Goal: Information Seeking & Learning: Learn about a topic

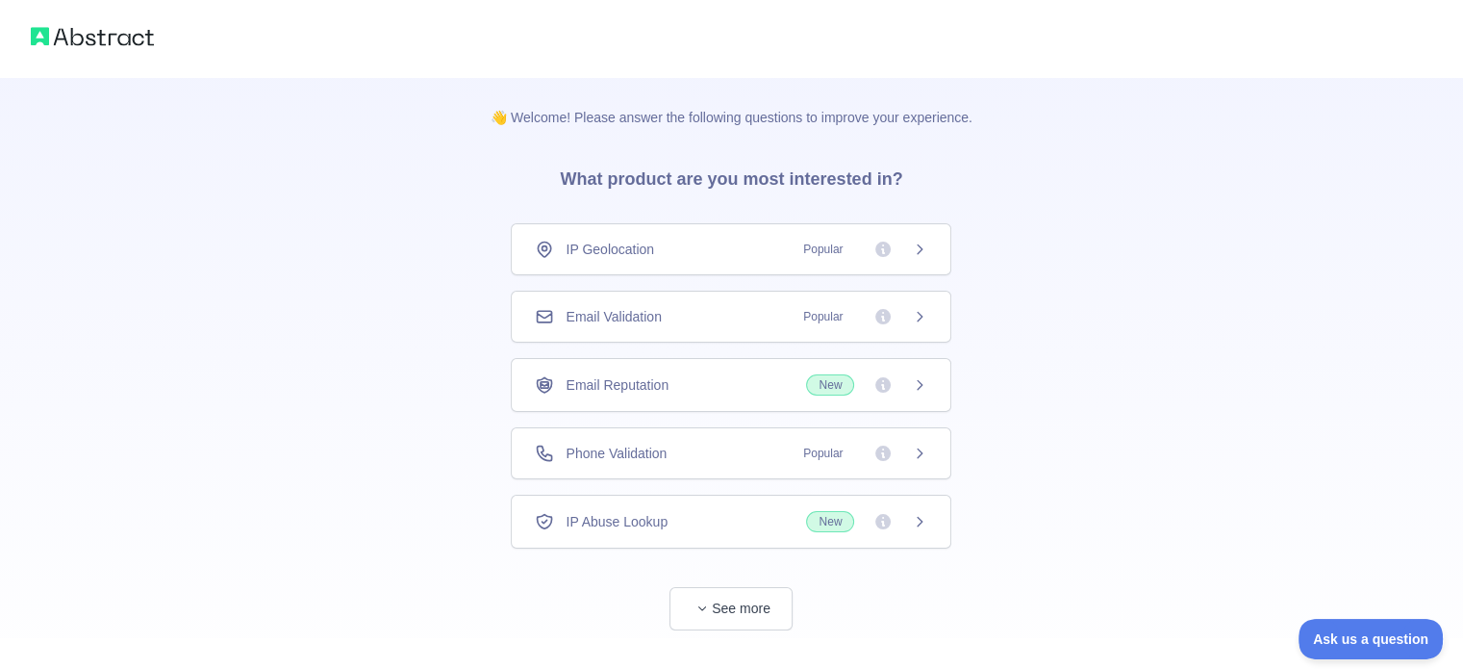
click at [921, 317] on icon at bounding box center [920, 316] width 5 height 9
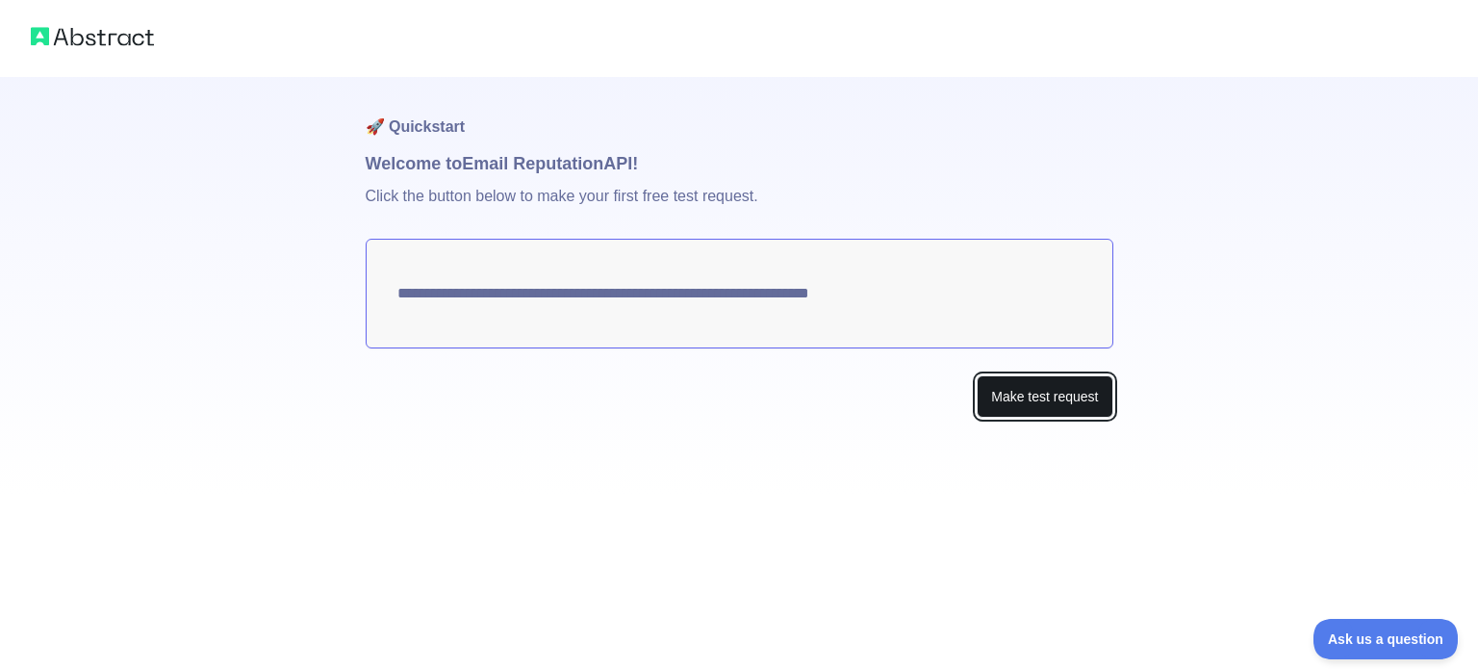
click at [1026, 398] on button "Make test request" at bounding box center [1045, 396] width 136 height 43
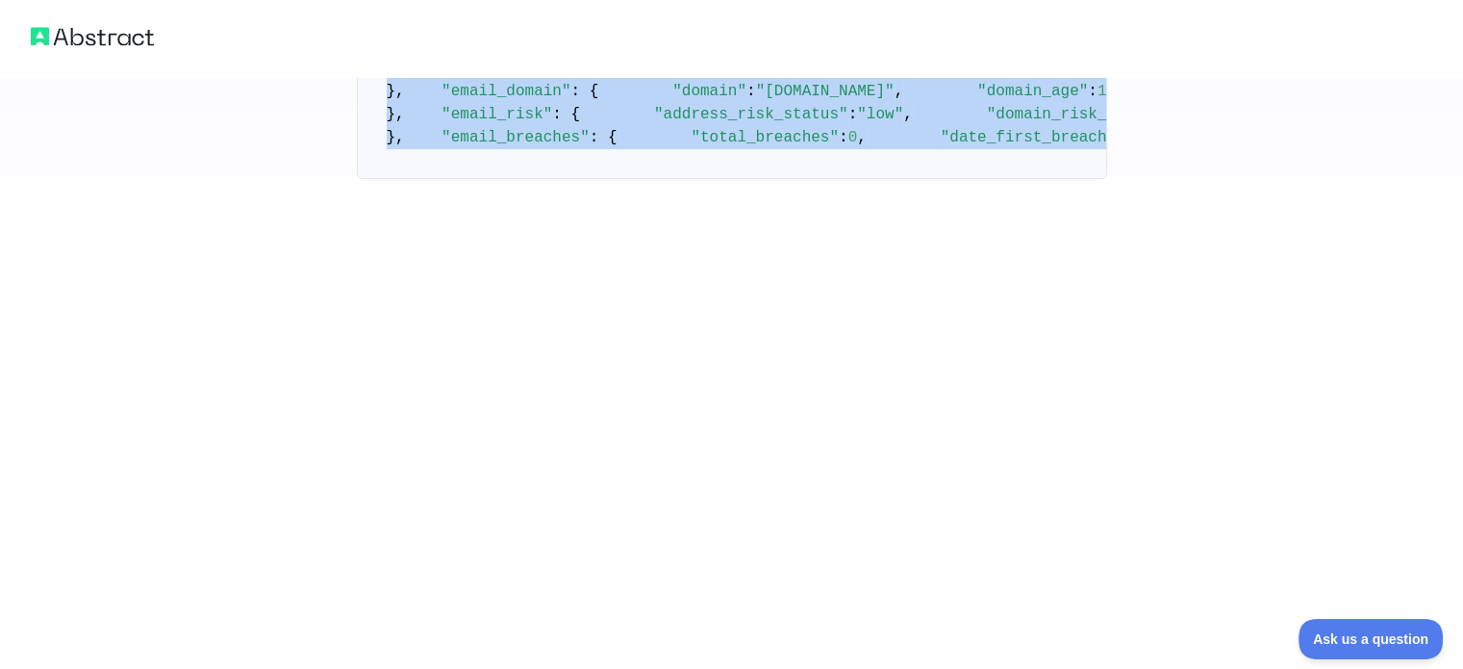
scroll to position [1139, 0]
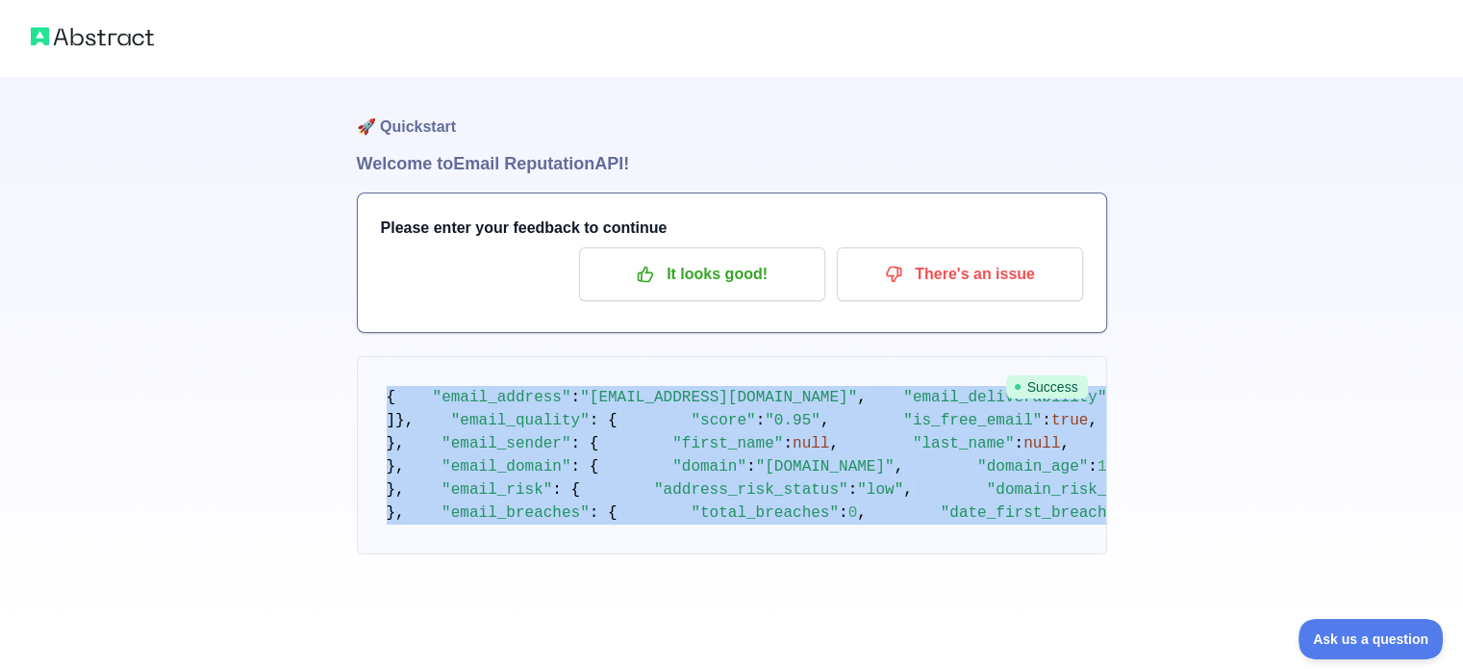
drag, startPoint x: 389, startPoint y: 231, endPoint x: 690, endPoint y: 584, distance: 464.1
click at [689, 554] on pre "{ "email_address" : "[EMAIL_ADDRESS][DOMAIN_NAME]" , "email_deliverability" : {…" at bounding box center [732, 455] width 750 height 198
copy code "{ "email_address" : "[EMAIL_ADDRESS][DOMAIN_NAME]" , "email_deliverability" : {…"
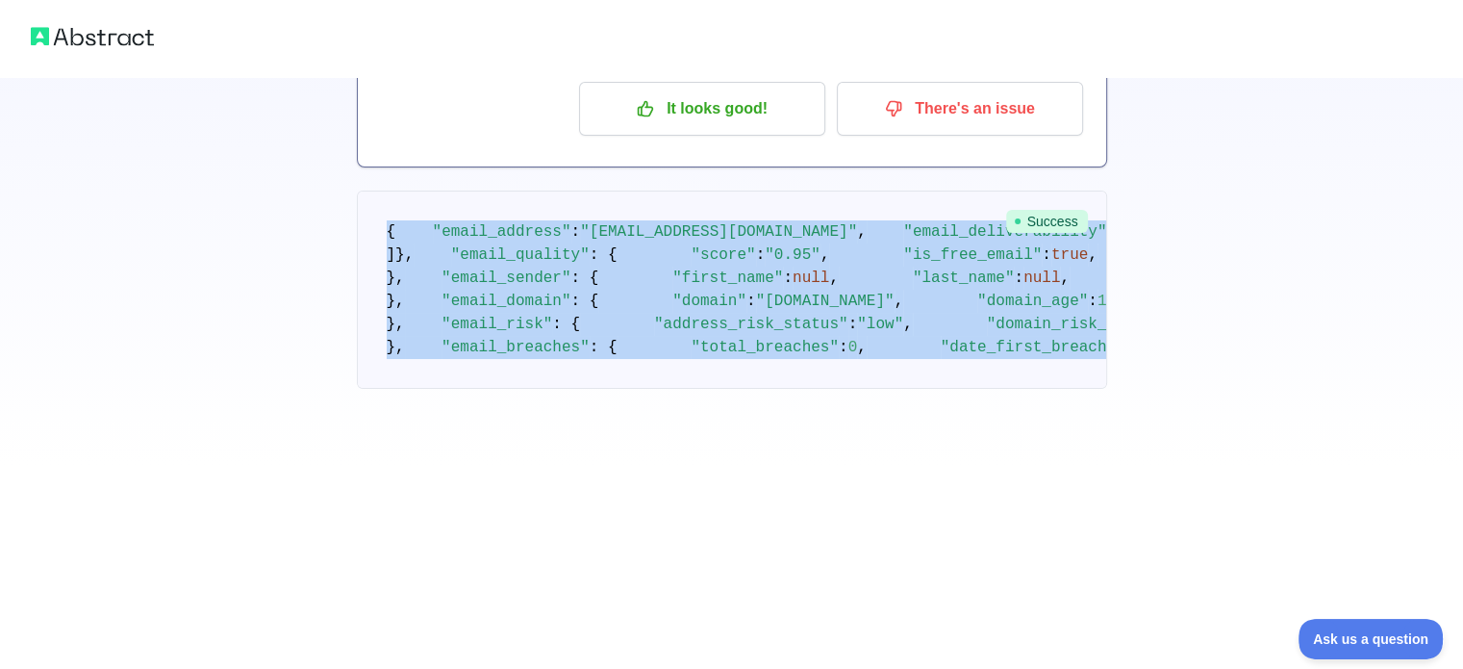
scroll to position [160, 0]
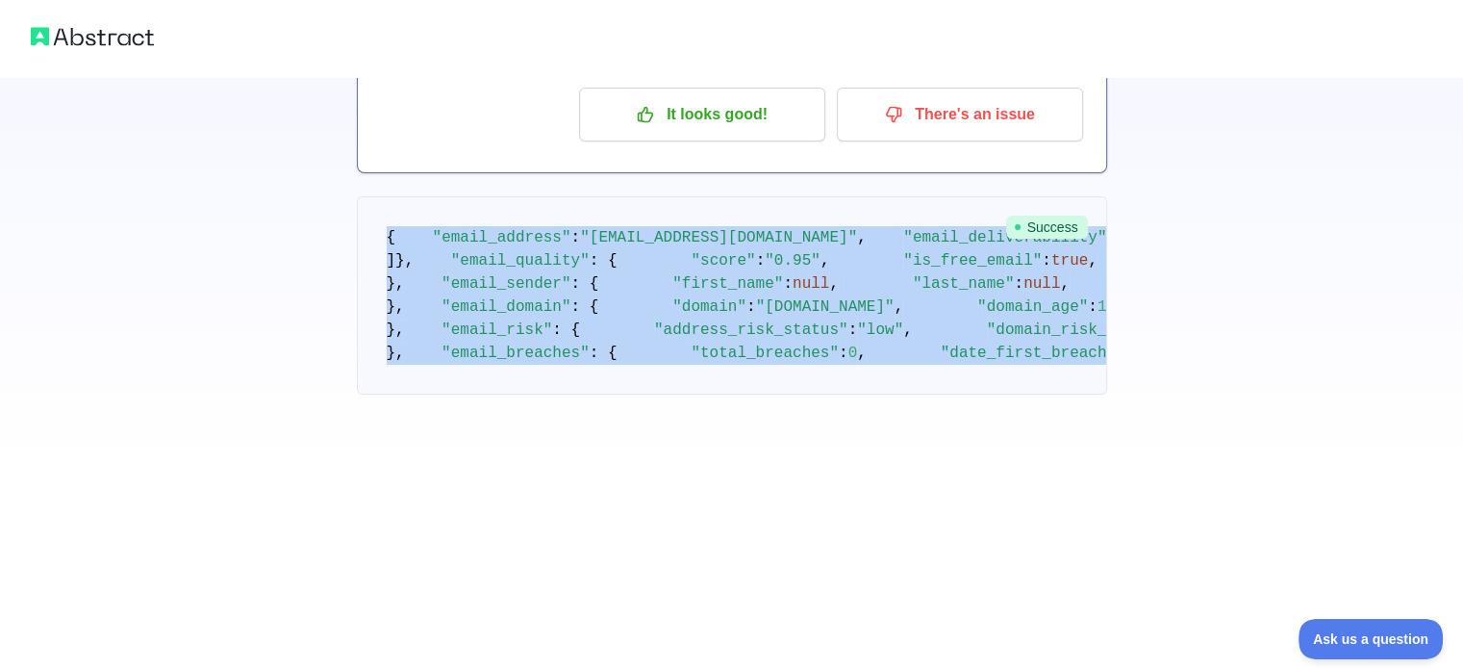
click at [1224, 363] on div "🚀 Quickstart Welcome to Email Reputation API! Please enter your feedback to con…" at bounding box center [731, 155] width 1463 height 631
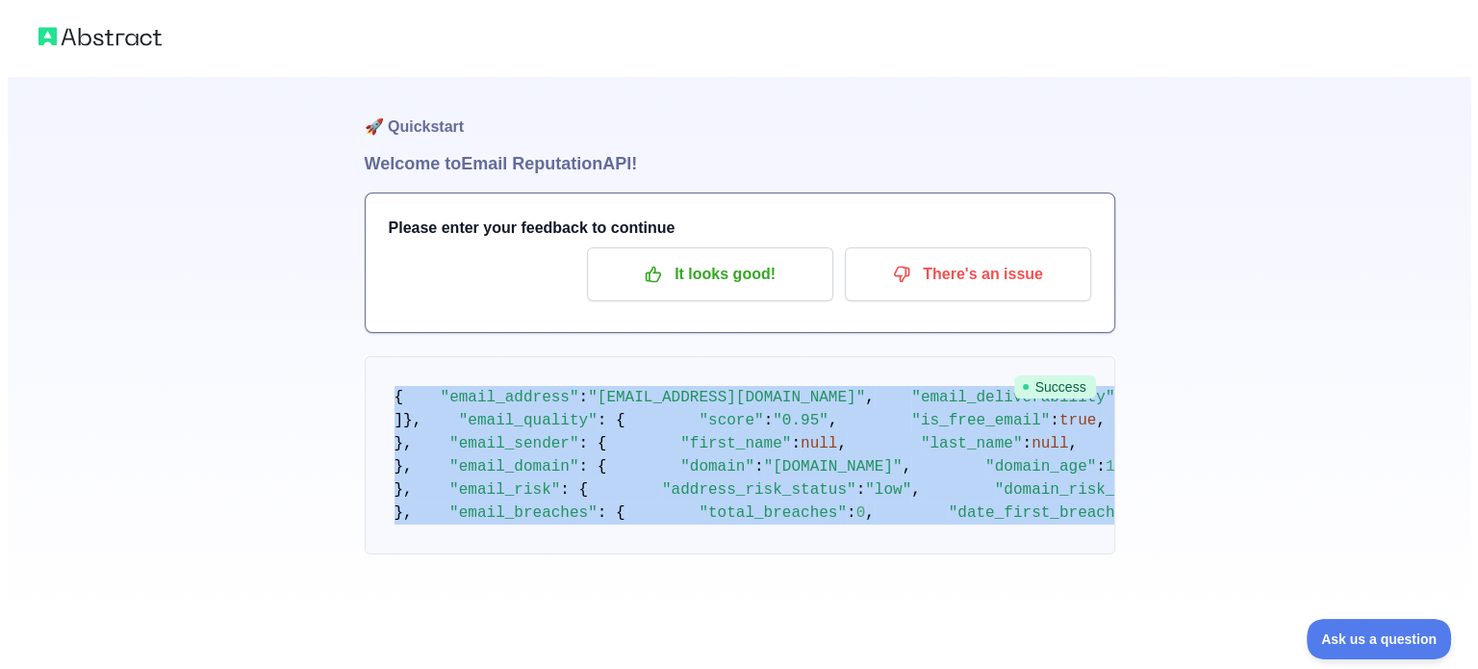
scroll to position [0, 0]
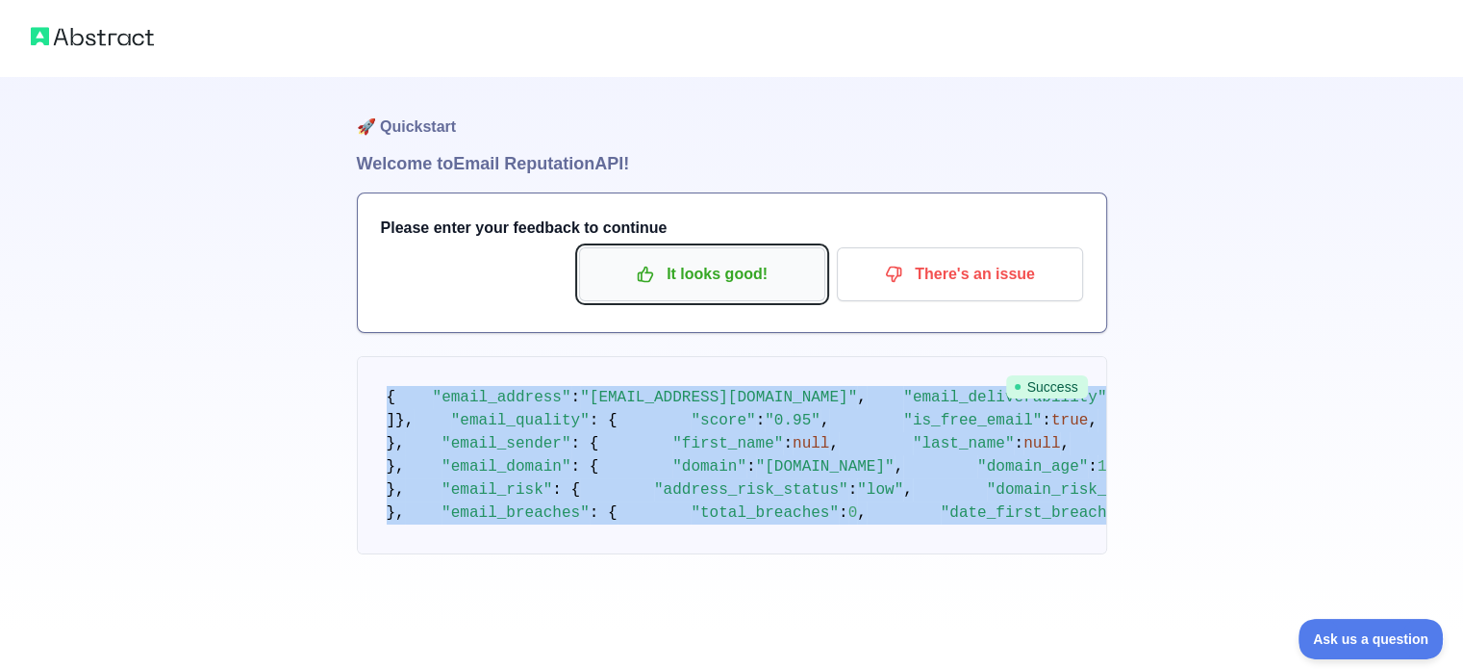
click at [720, 275] on p "It looks good!" at bounding box center [702, 274] width 217 height 33
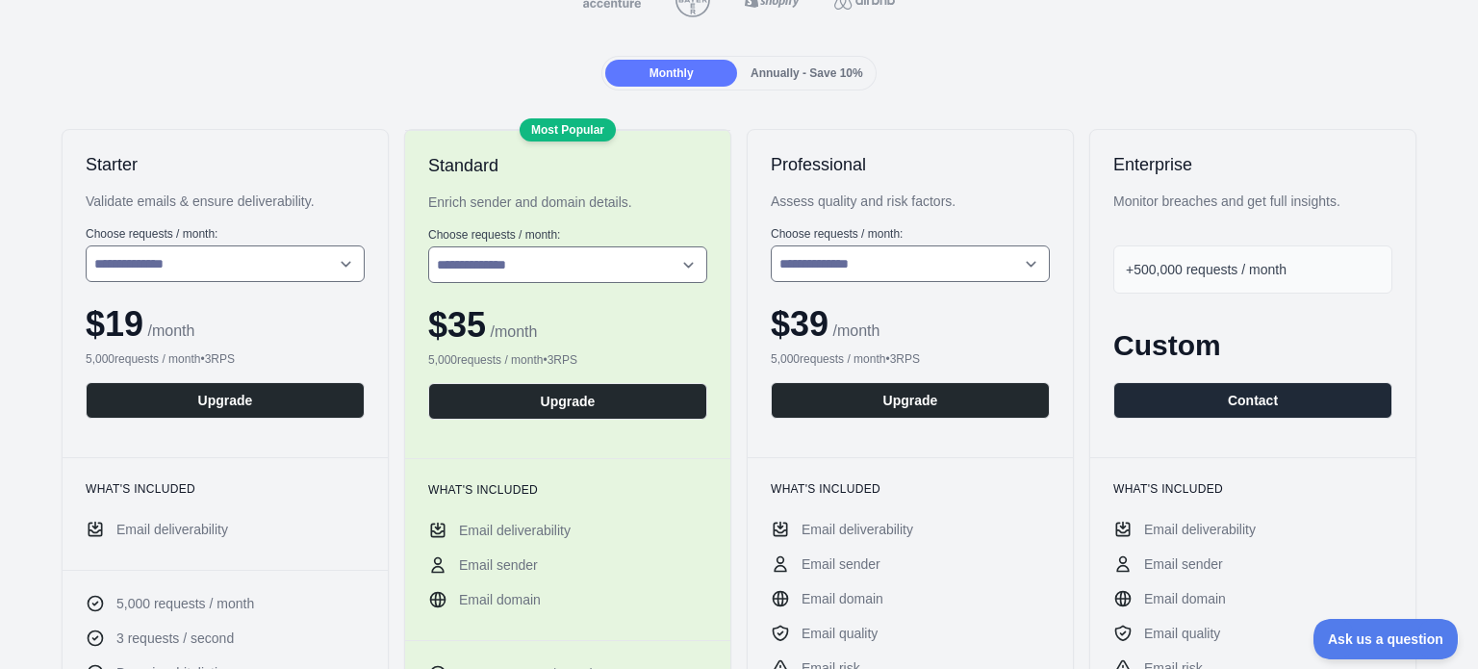
scroll to position [320, 0]
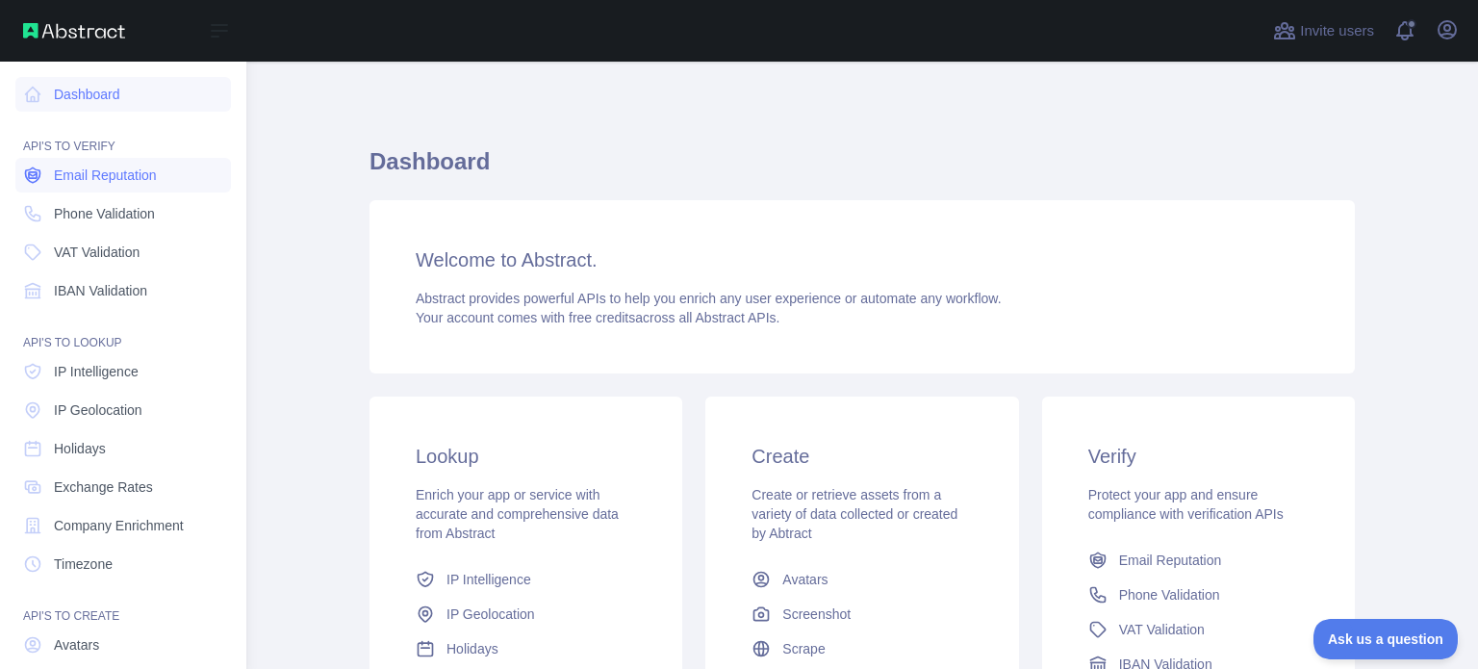
click at [190, 187] on link "Email Reputation" at bounding box center [123, 175] width 216 height 35
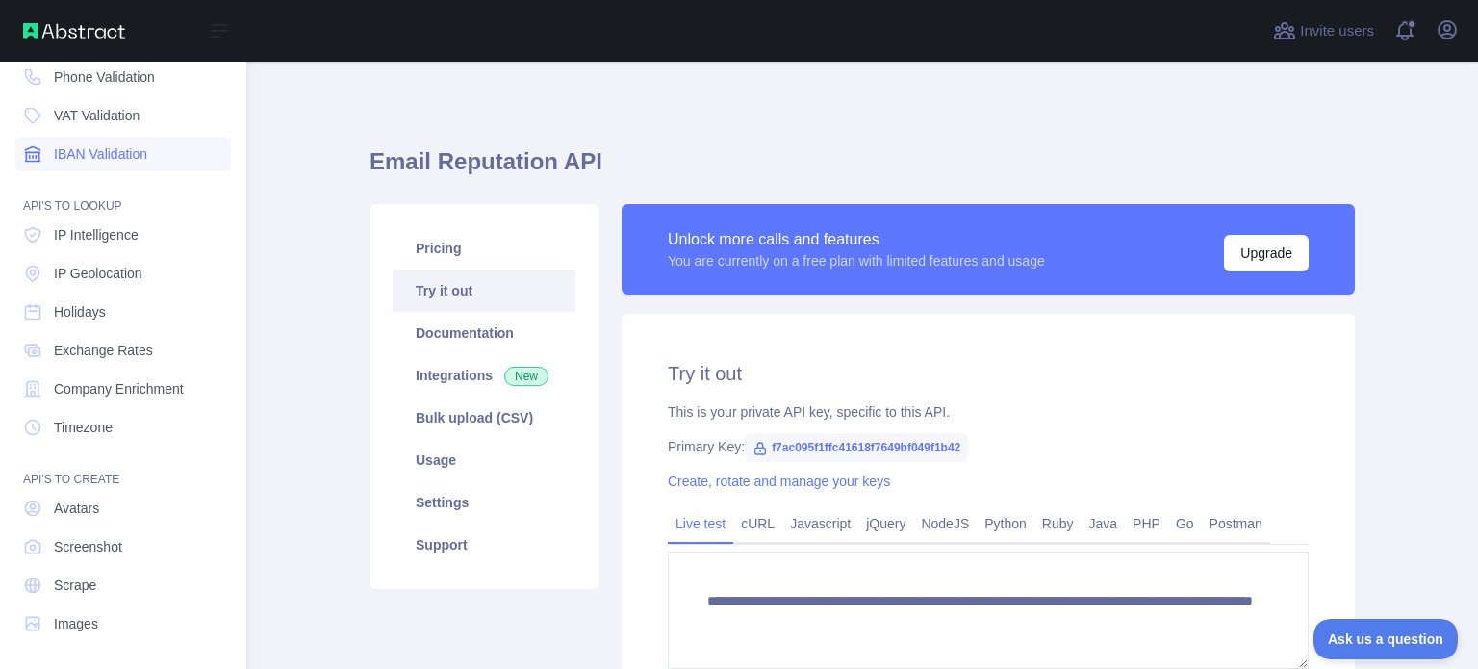
scroll to position [139, 0]
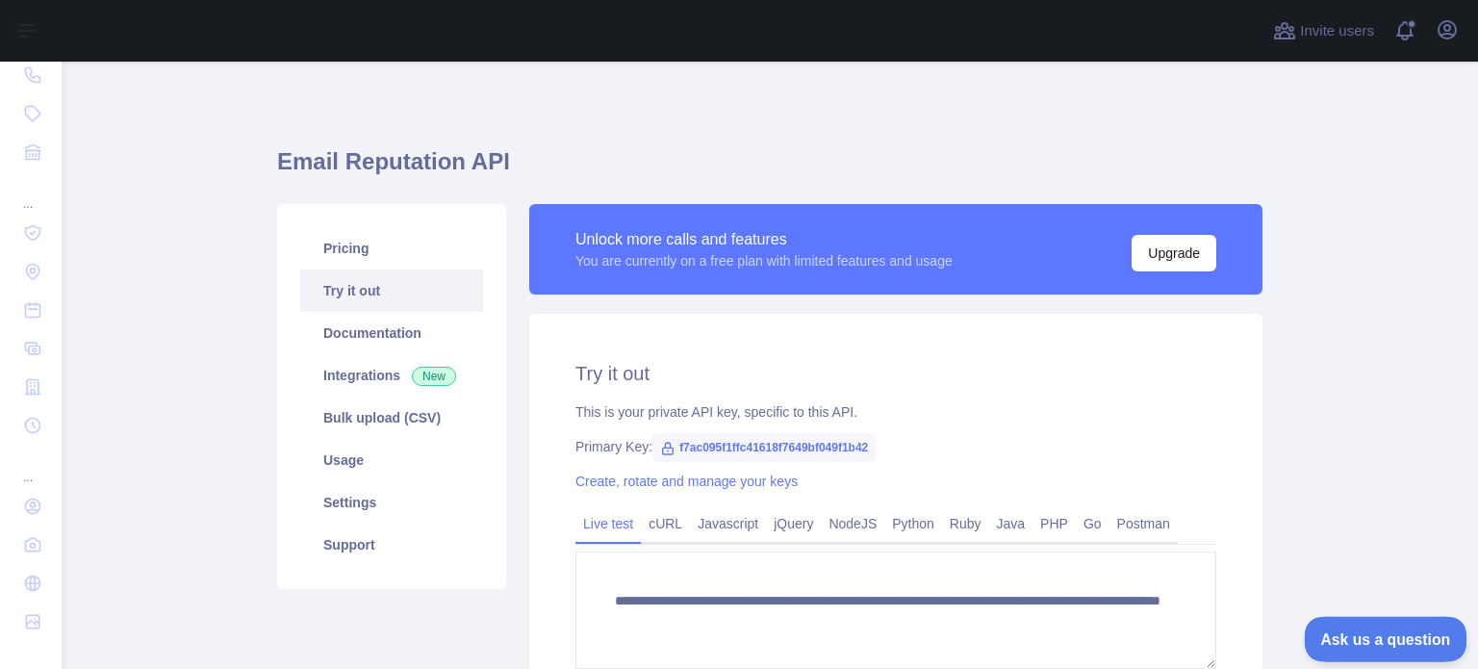
click at [1359, 629] on span "Ask us a question" at bounding box center [1376, 635] width 144 height 13
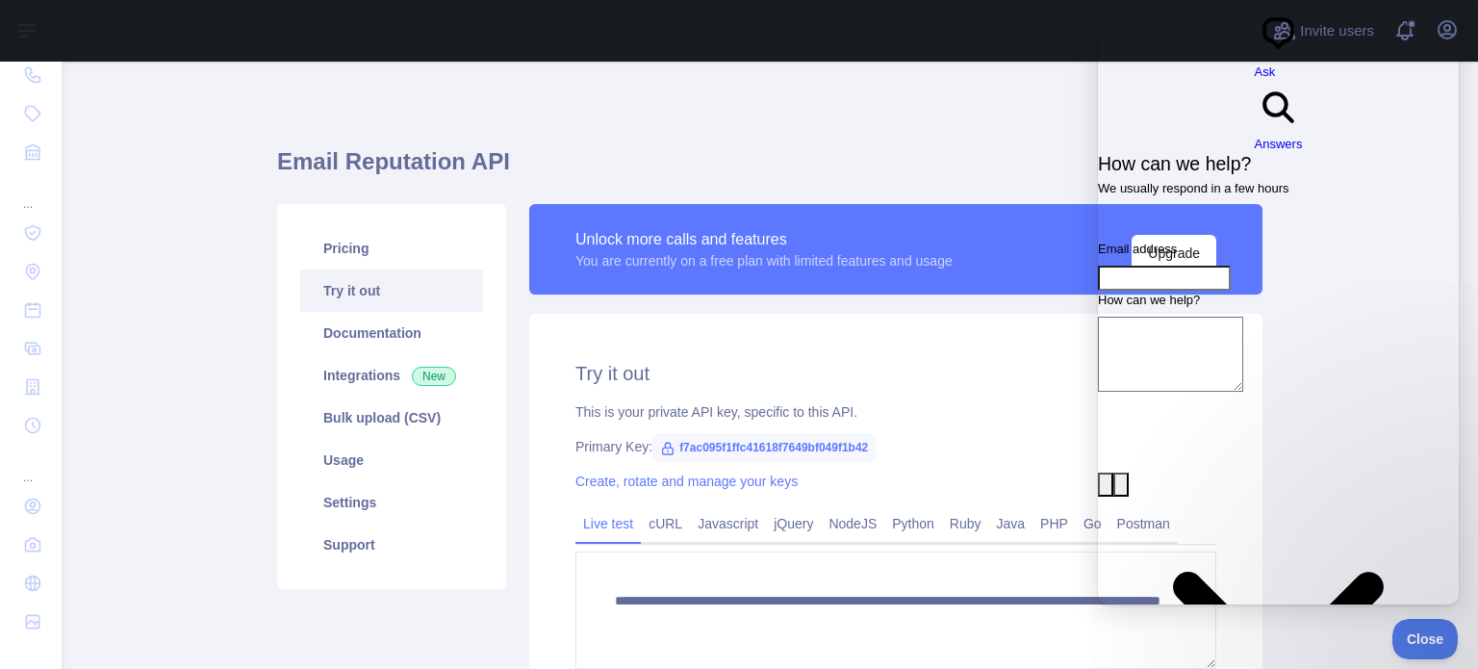
click at [1001, 121] on div "**********" at bounding box center [769, 453] width 985 height 691
click at [1298, 137] on span "Answers" at bounding box center [1279, 144] width 48 height 14
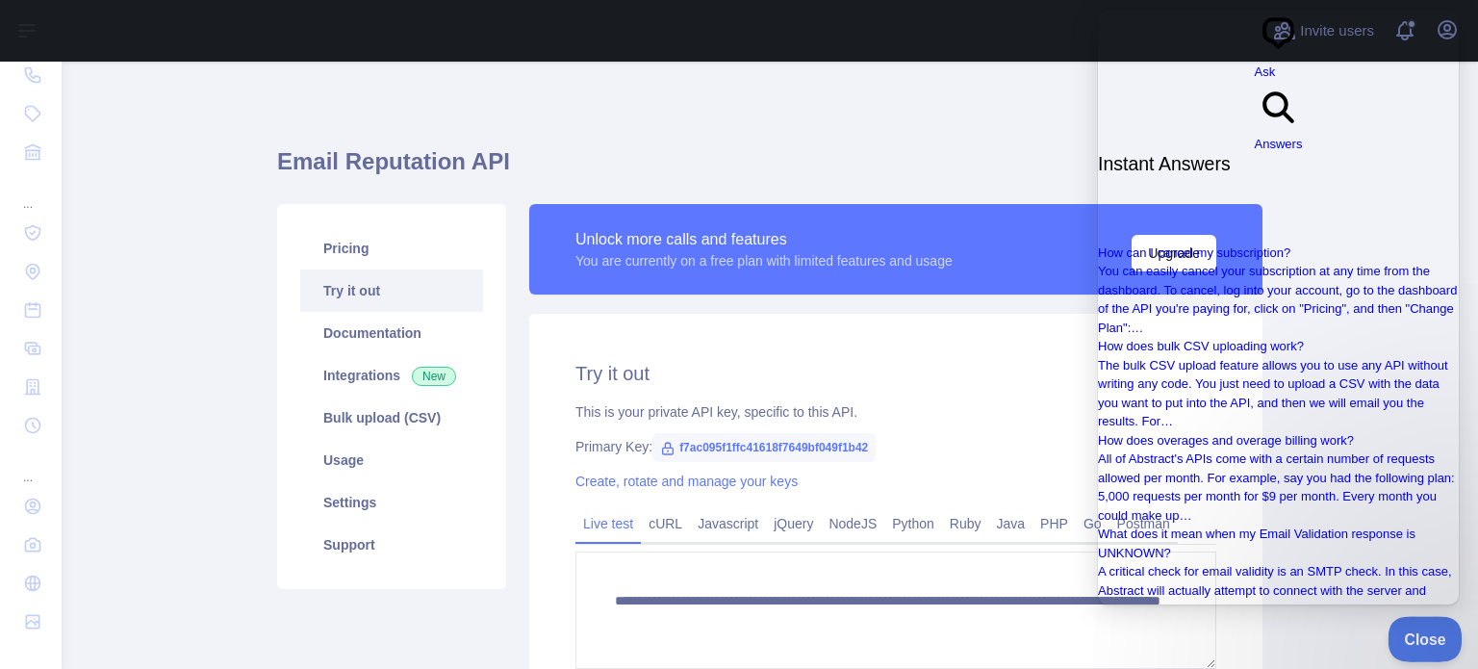
click at [1424, 634] on span "Close" at bounding box center [1419, 635] width 65 height 13
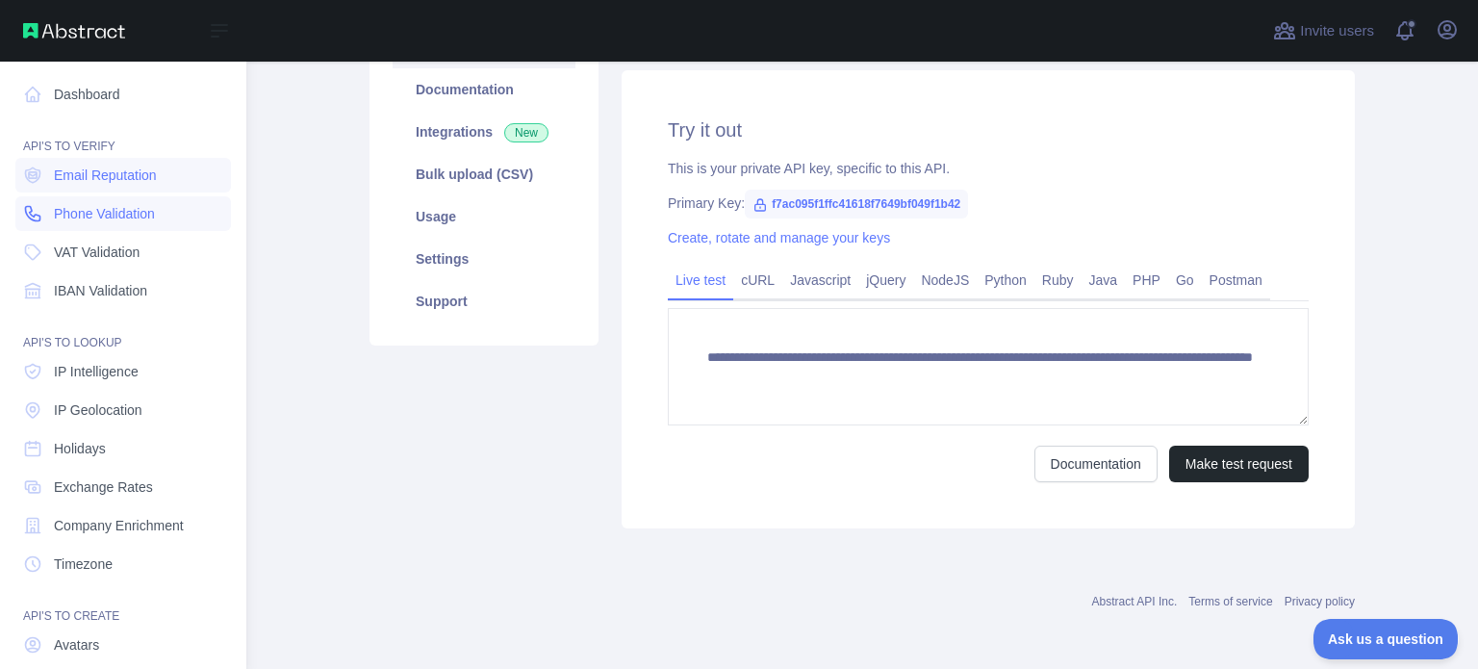
click at [123, 219] on span "Phone Validation" at bounding box center [104, 213] width 101 height 19
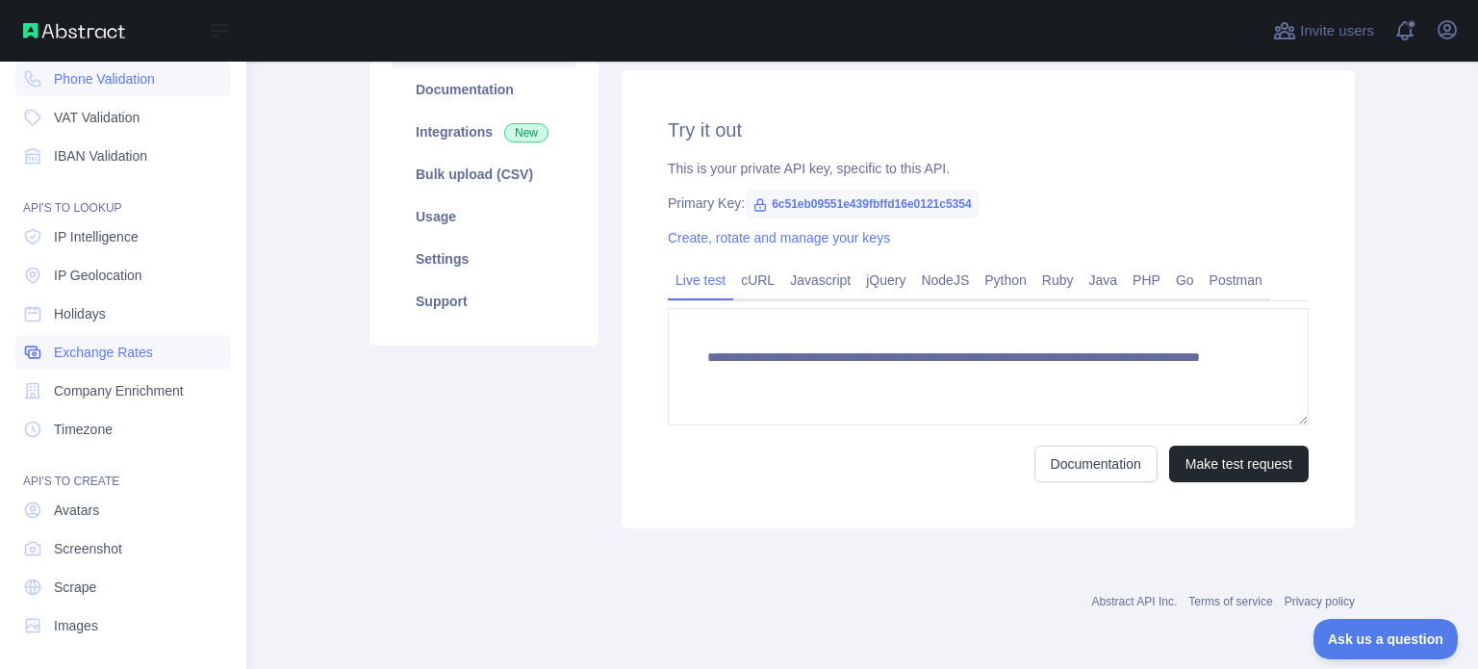
scroll to position [139, 0]
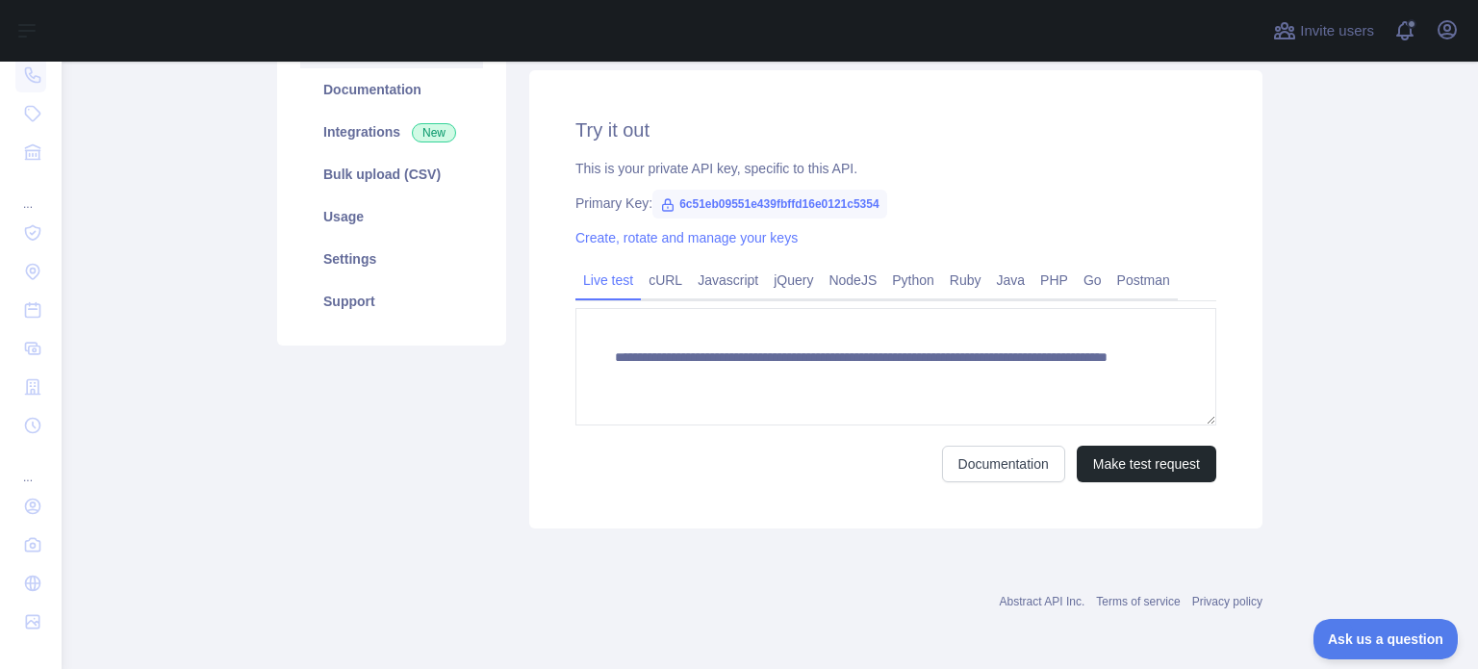
type textarea "**********"
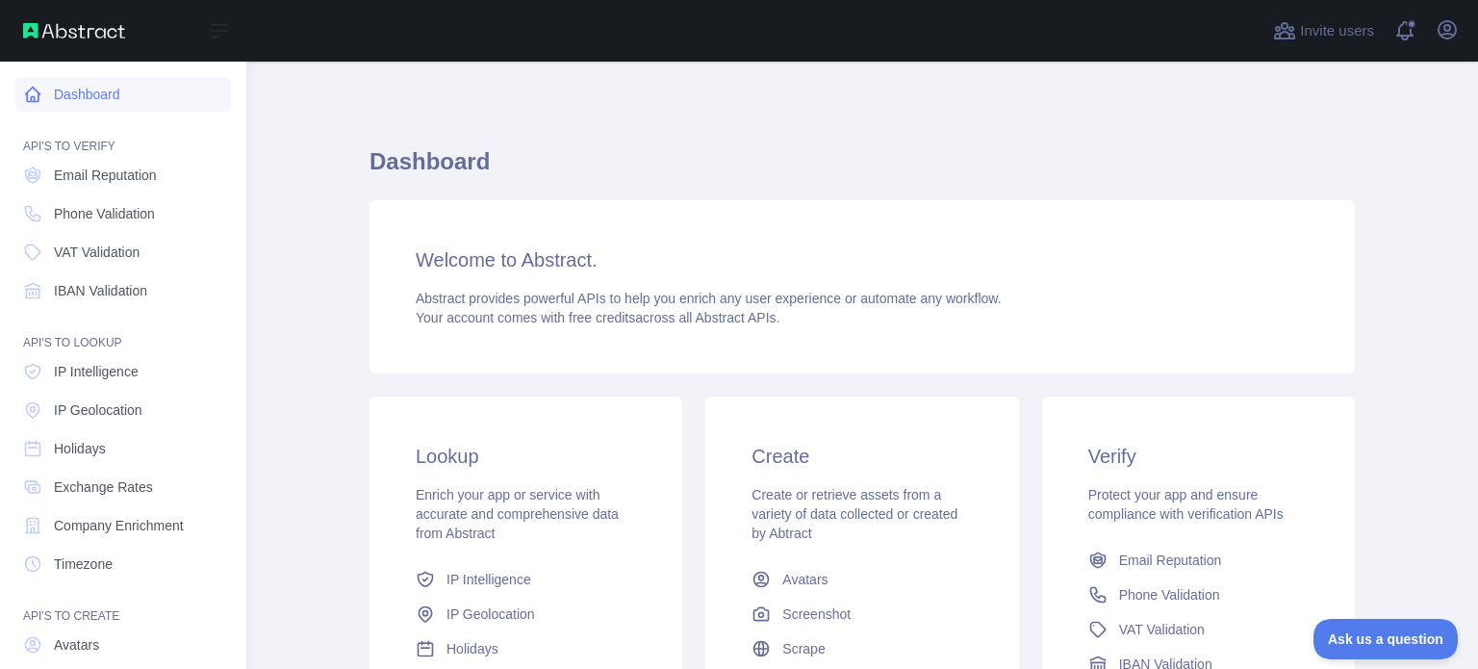
click at [92, 86] on link "Dashboard" at bounding box center [123, 94] width 216 height 35
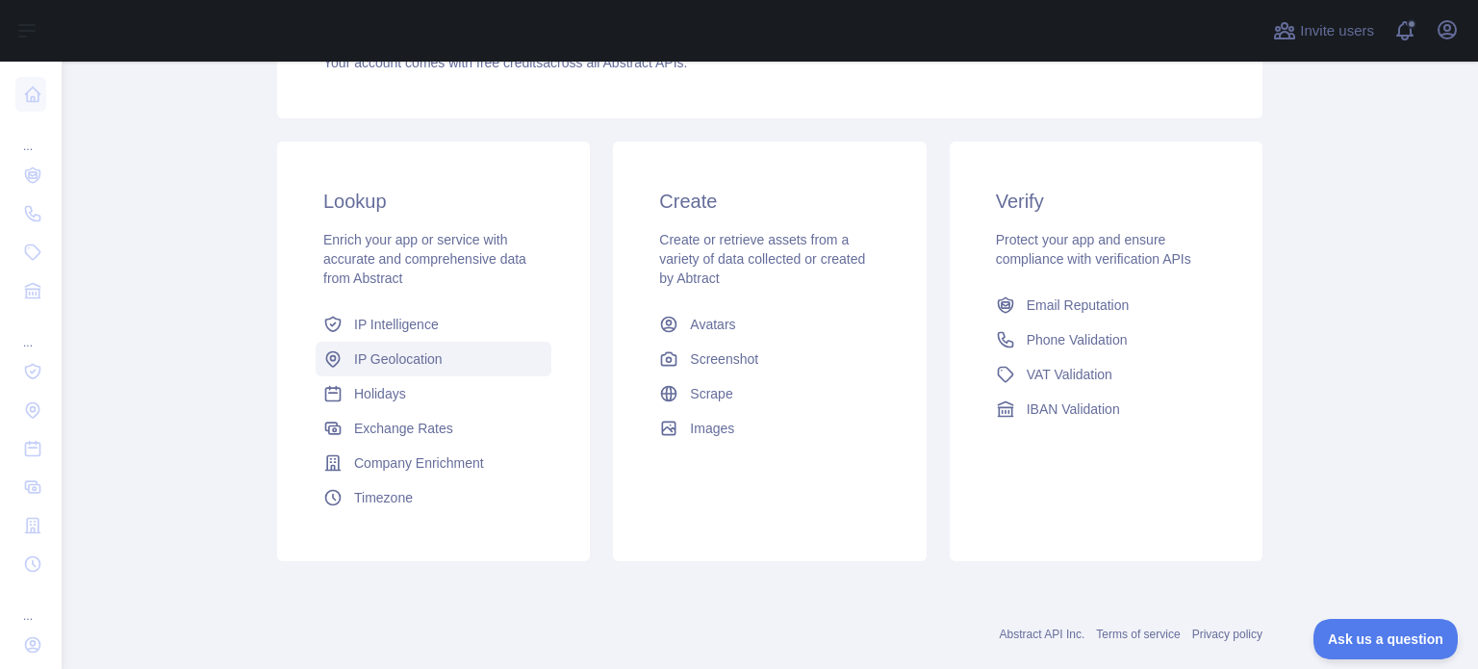
scroll to position [289, 0]
